Goal: Find specific fact: Find specific fact

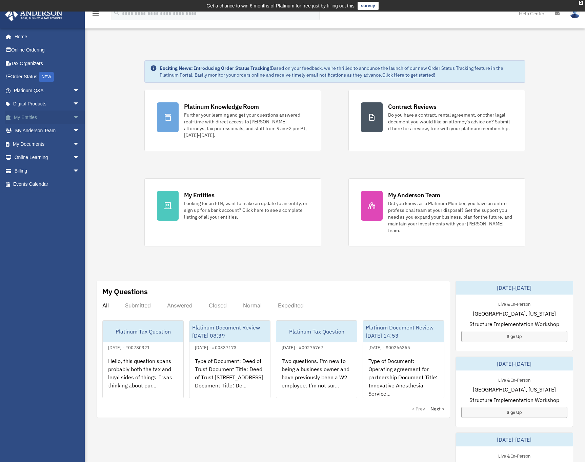
click at [35, 115] on link "My Entities arrow_drop_down" at bounding box center [47, 117] width 85 height 14
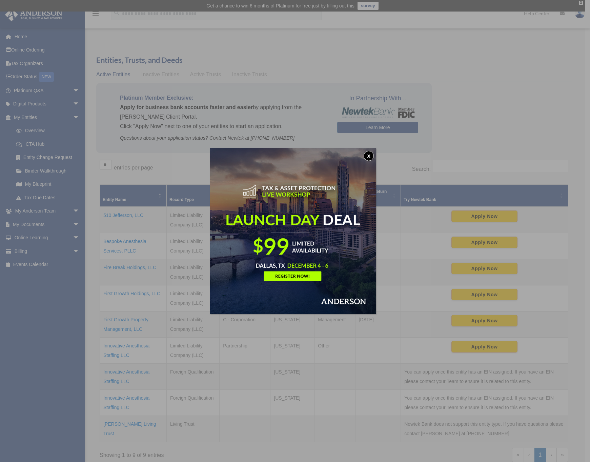
click at [369, 155] on button "x" at bounding box center [369, 156] width 10 height 10
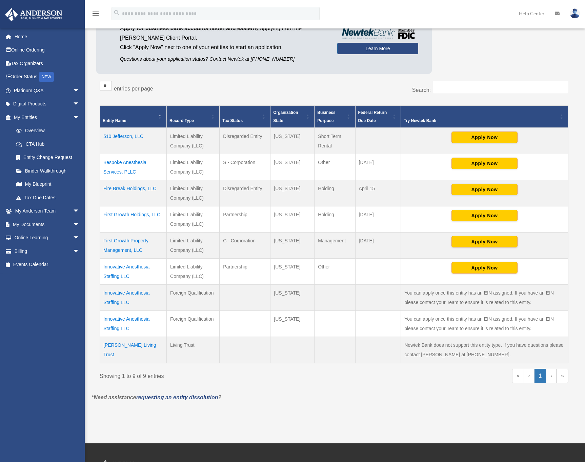
scroll to position [80, 0]
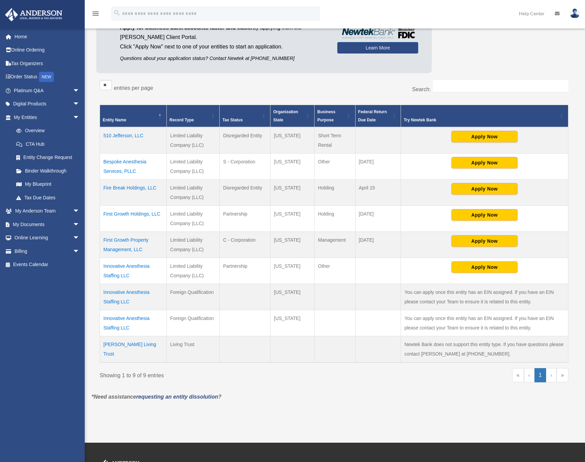
click at [122, 188] on td "Fire Break Holdings, LLC" at bounding box center [133, 193] width 67 height 26
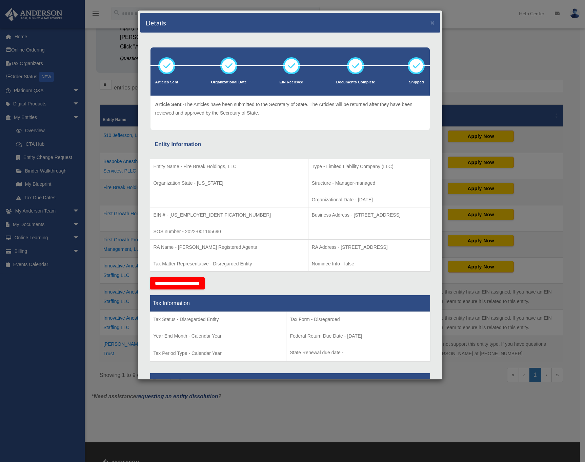
drag, startPoint x: 310, startPoint y: 215, endPoint x: 372, endPoint y: 217, distance: 62.7
click at [375, 217] on p "Business Address - 1718 Capitol Ave., Cheyenne, Wy 82001" at bounding box center [369, 215] width 115 height 8
click at [370, 217] on p "Business Address - 1718 Capitol Ave., Cheyenne, Wy 82001" at bounding box center [369, 215] width 115 height 8
drag, startPoint x: 309, startPoint y: 216, endPoint x: 397, endPoint y: 216, distance: 87.8
click at [397, 216] on p "Business Address - 1718 Capitol Ave., Cheyenne, Wy 82001" at bounding box center [369, 215] width 115 height 8
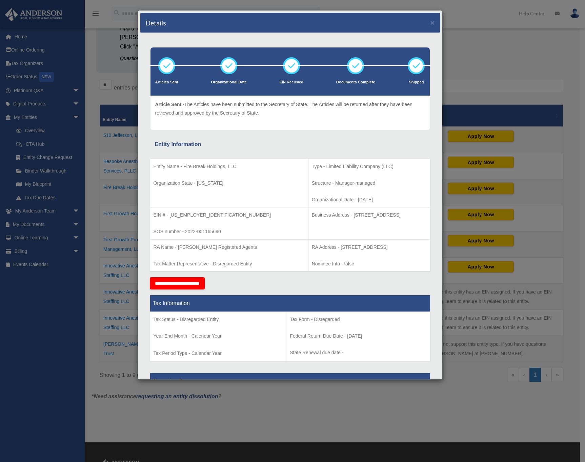
copy p "1718 Capitol Ave., Cheyenne, Wy 82001"
click at [430, 24] on button "×" at bounding box center [432, 22] width 4 height 7
